Goal: Navigation & Orientation: Find specific page/section

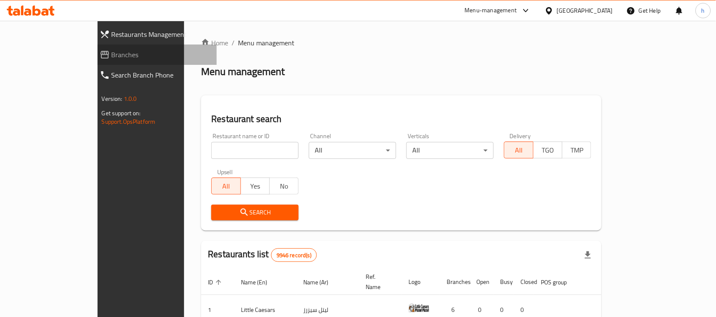
click at [111, 57] on span "Branches" at bounding box center [160, 55] width 99 height 10
click at [93, 45] on link "Branches" at bounding box center [155, 55] width 124 height 20
click at [120, 57] on span "Branches" at bounding box center [165, 55] width 91 height 10
